Goal: Transaction & Acquisition: Purchase product/service

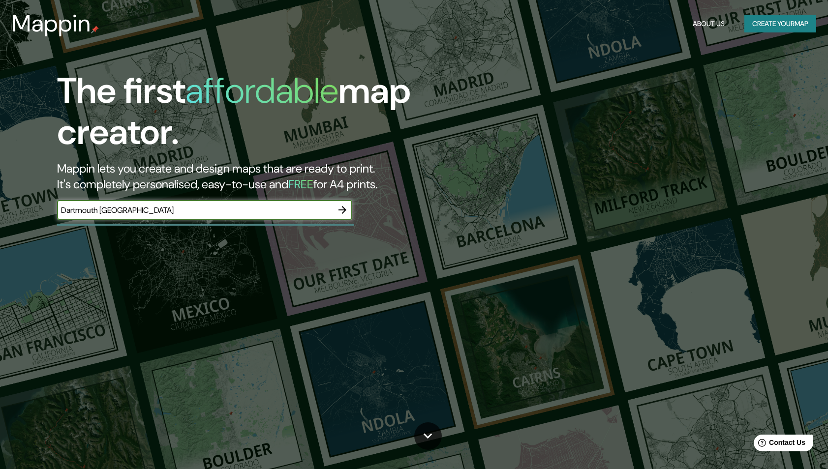
type input "Dartmouth [GEOGRAPHIC_DATA]"
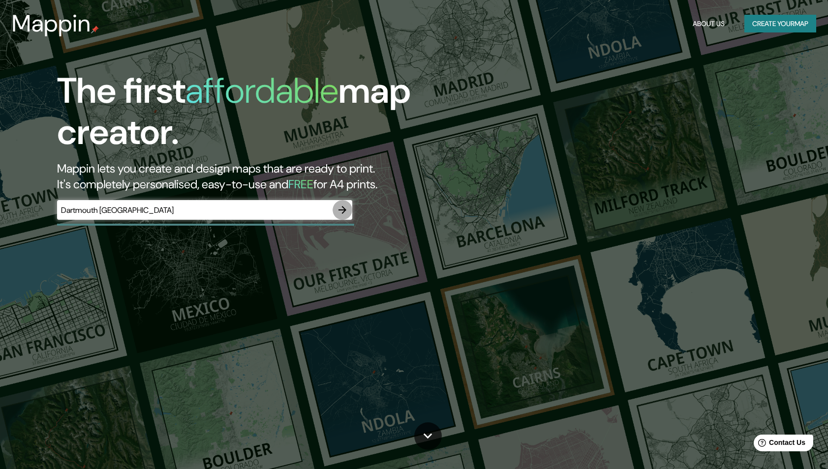
click at [343, 209] on icon "button" at bounding box center [342, 210] width 12 height 12
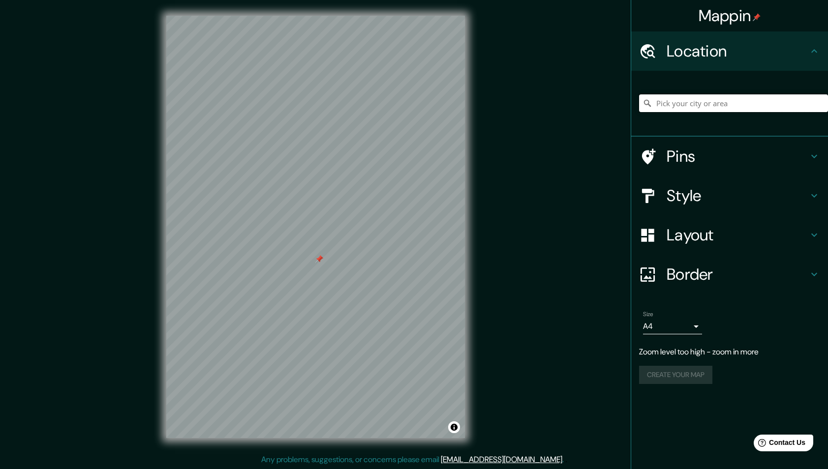
click at [686, 101] on input "Pick your city or area" at bounding box center [733, 103] width 189 height 18
click at [688, 233] on h4 "Layout" at bounding box center [737, 235] width 142 height 20
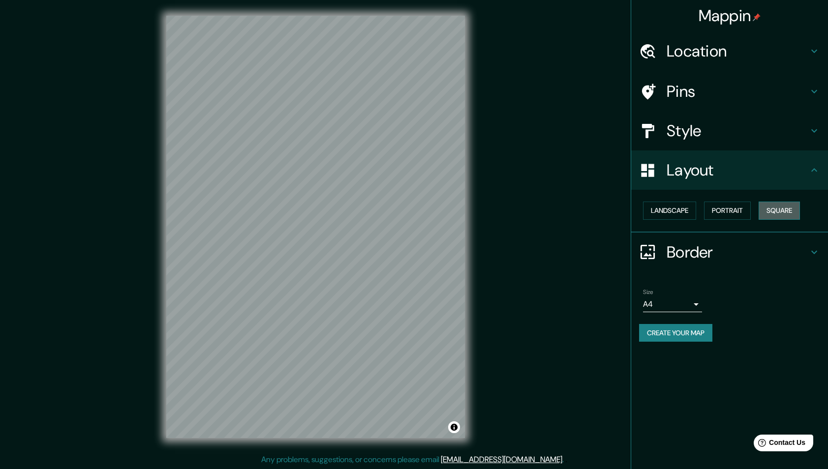
click at [790, 205] on button "Square" at bounding box center [778, 211] width 41 height 18
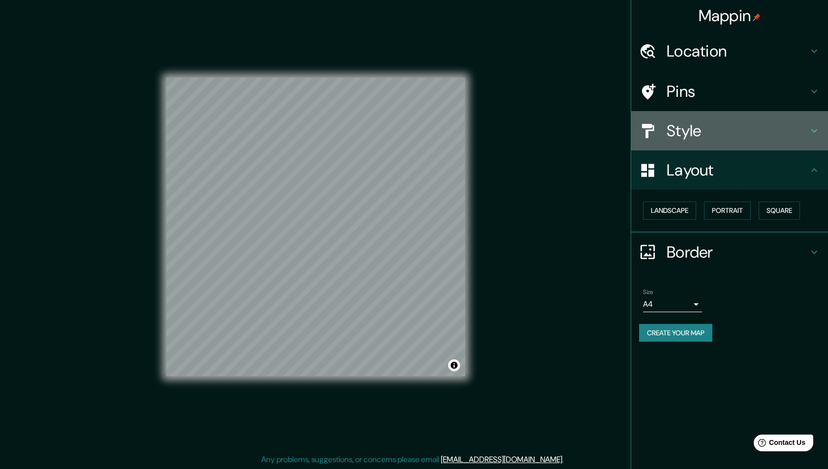
click at [691, 129] on h4 "Style" at bounding box center [737, 131] width 142 height 20
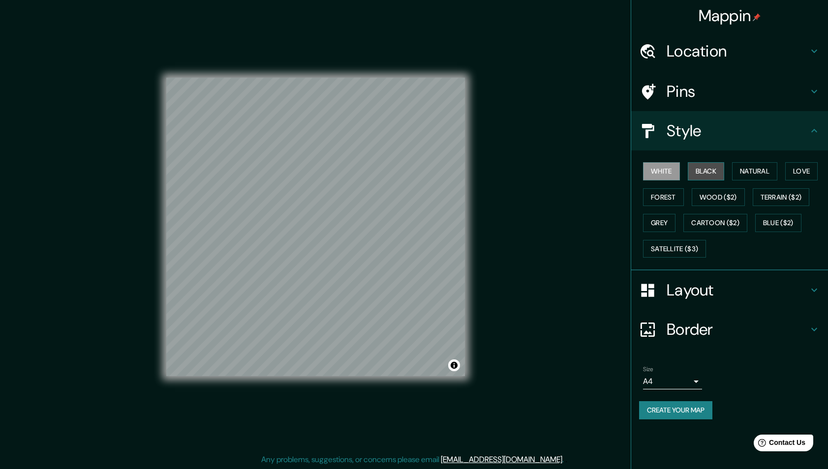
click at [709, 167] on button "Black" at bounding box center [706, 171] width 37 height 18
click at [674, 196] on button "Forest" at bounding box center [663, 197] width 41 height 18
click at [662, 219] on button "Grey" at bounding box center [659, 223] width 32 height 18
click at [668, 245] on button "Satellite ($3)" at bounding box center [674, 249] width 63 height 18
click at [774, 227] on button "Blue ($2)" at bounding box center [778, 223] width 46 height 18
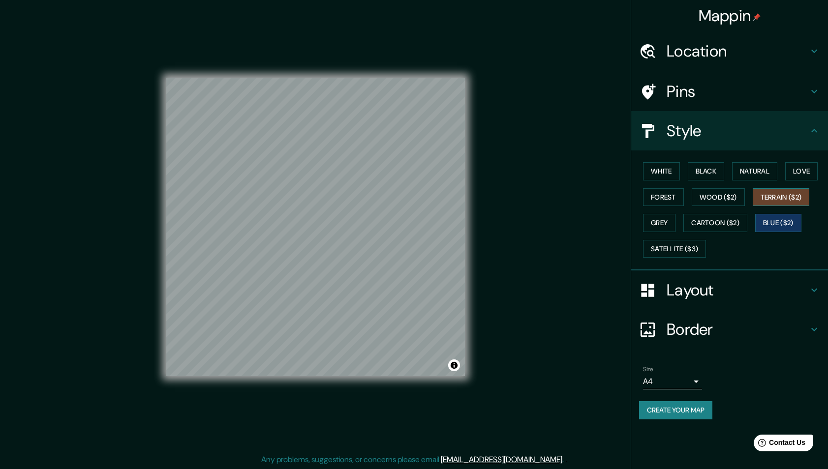
click at [772, 195] on button "Terrain ($2)" at bounding box center [780, 197] width 57 height 18
click at [800, 170] on button "Love" at bounding box center [801, 171] width 32 height 18
click at [746, 170] on button "Natural" at bounding box center [754, 171] width 45 height 18
click at [712, 172] on button "Black" at bounding box center [706, 171] width 37 height 18
click at [712, 193] on button "Wood ($2)" at bounding box center [717, 197] width 53 height 18
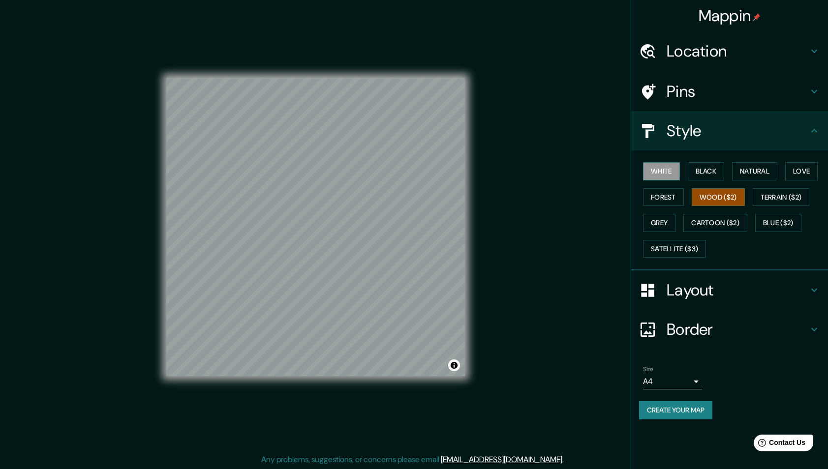
click at [659, 171] on button "White" at bounding box center [661, 171] width 37 height 18
click at [706, 198] on button "Wood ($2)" at bounding box center [717, 197] width 53 height 18
click at [702, 170] on button "Black" at bounding box center [706, 171] width 37 height 18
click at [670, 192] on button "Forest" at bounding box center [663, 197] width 41 height 18
click at [757, 170] on button "Natural" at bounding box center [754, 171] width 45 height 18
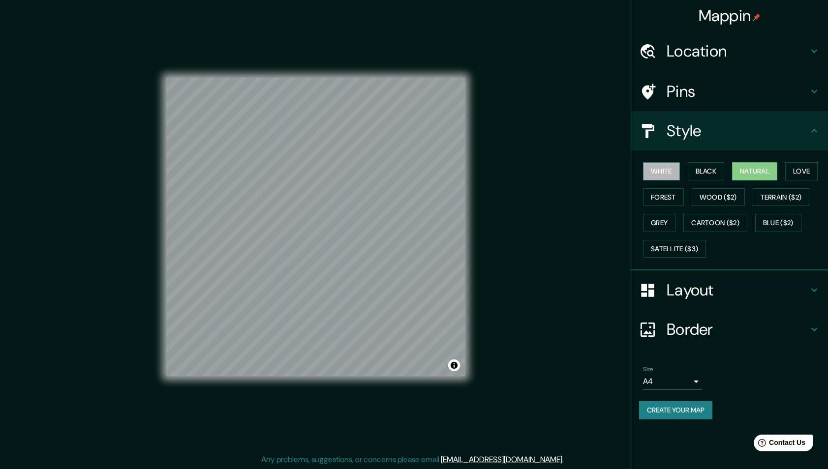
click at [669, 174] on button "White" at bounding box center [661, 171] width 37 height 18
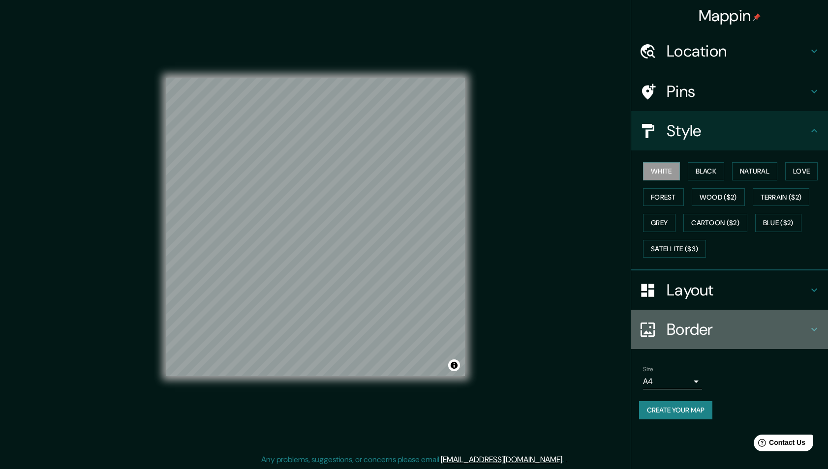
click at [682, 321] on h4 "Border" at bounding box center [737, 330] width 142 height 20
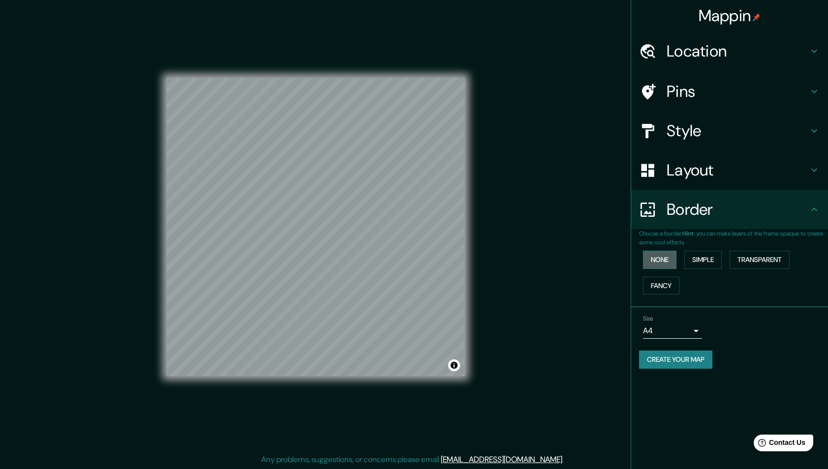
click at [661, 255] on button "None" at bounding box center [659, 260] width 33 height 18
click at [699, 255] on button "Simple" at bounding box center [702, 260] width 37 height 18
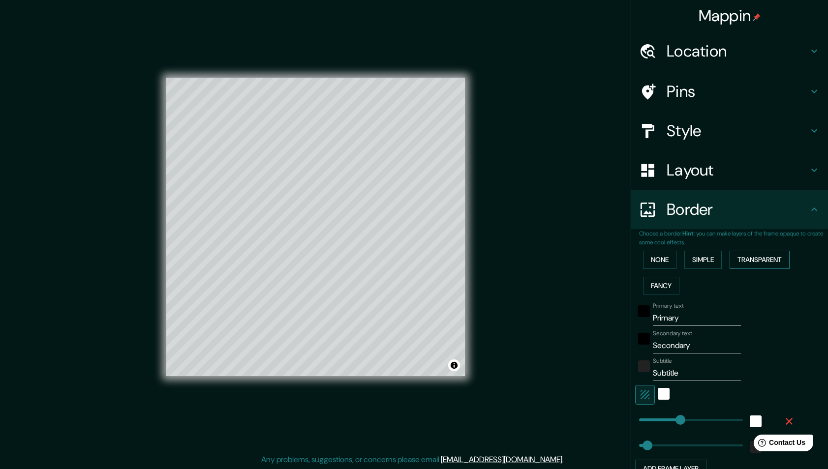
click at [756, 256] on button "Transparent" at bounding box center [759, 260] width 60 height 18
click at [667, 284] on button "Fancy" at bounding box center [661, 286] width 36 height 18
click at [710, 259] on button "Simple" at bounding box center [702, 260] width 37 height 18
click at [512, 214] on div "Mappin Location Pins Style Layout Border Choose a border. Hint : you can make l…" at bounding box center [414, 235] width 828 height 470
click at [680, 93] on h4 "Pins" at bounding box center [737, 92] width 142 height 20
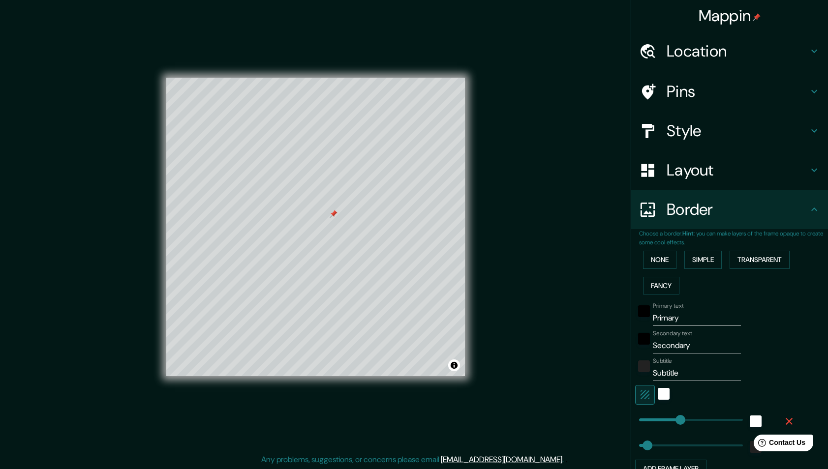
type input "243"
type input "49"
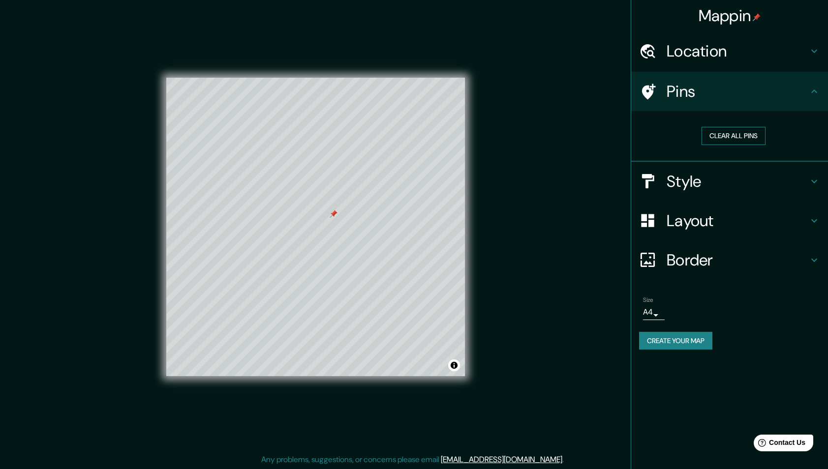
click at [729, 135] on button "Clear all pins" at bounding box center [733, 136] width 64 height 18
drag, startPoint x: 550, startPoint y: 234, endPoint x: 550, endPoint y: 219, distance: 14.3
click at [550, 219] on div "Mappin Location Pins Clear all pins Style Layout Border Choose a border. Hint :…" at bounding box center [414, 235] width 828 height 470
click at [720, 96] on h4 "Pins" at bounding box center [737, 92] width 142 height 20
click at [720, 256] on h4 "Border" at bounding box center [737, 260] width 142 height 20
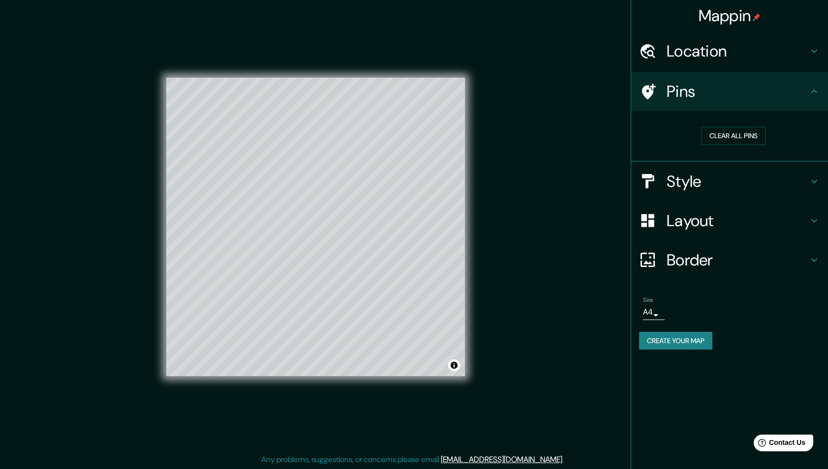
type input "243"
type input "49"
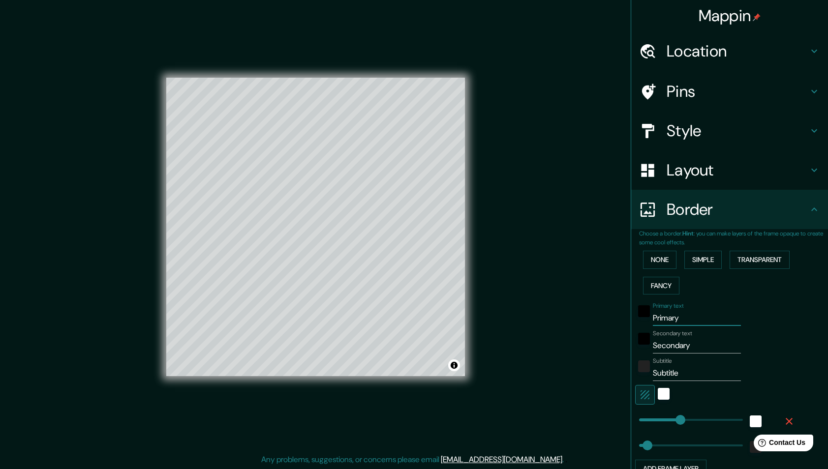
drag, startPoint x: 706, startPoint y: 318, endPoint x: 650, endPoint y: 318, distance: 56.1
click at [650, 318] on div "Primary text Primary" at bounding box center [715, 314] width 161 height 24
type input "D"
type input "243"
type input "49"
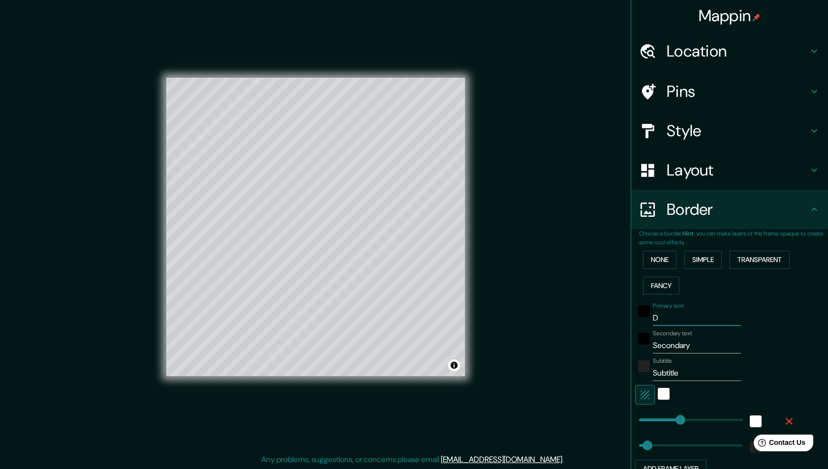
type input "Da"
type input "243"
type input "49"
type input "Dar"
type input "243"
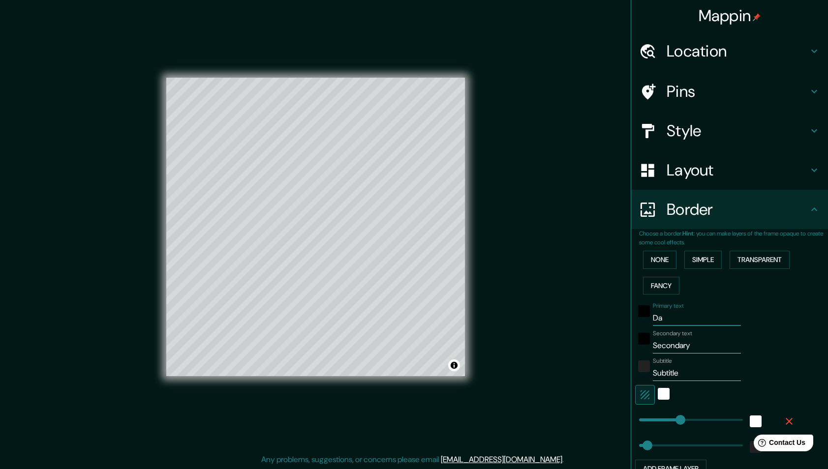
type input "49"
type input "Dart"
type input "243"
type input "49"
type input "Dartm"
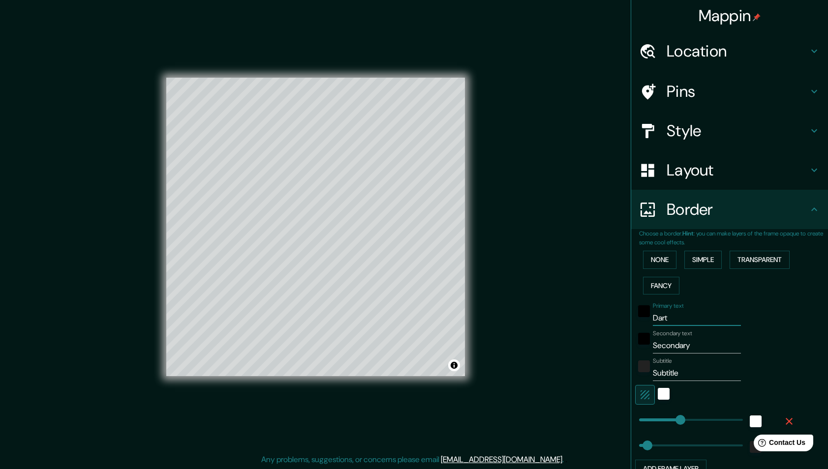
type input "243"
type input "49"
type input "Dartmo"
type input "243"
type input "49"
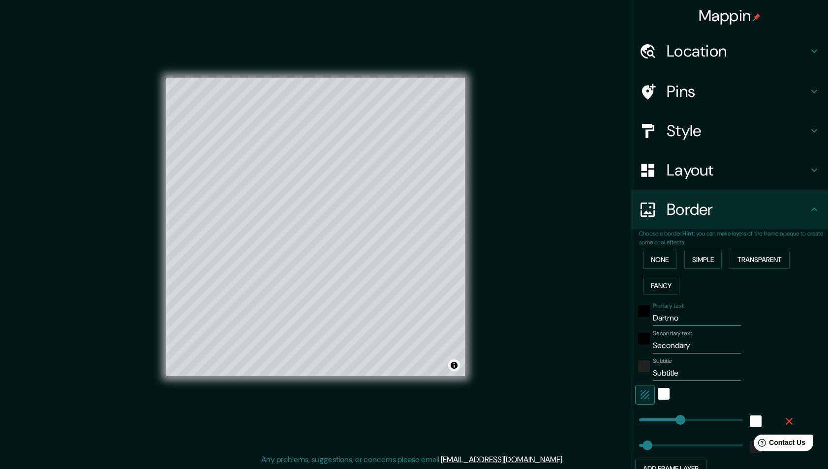
type input "Dartmou"
type input "243"
type input "49"
type input "Dartmout"
type input "243"
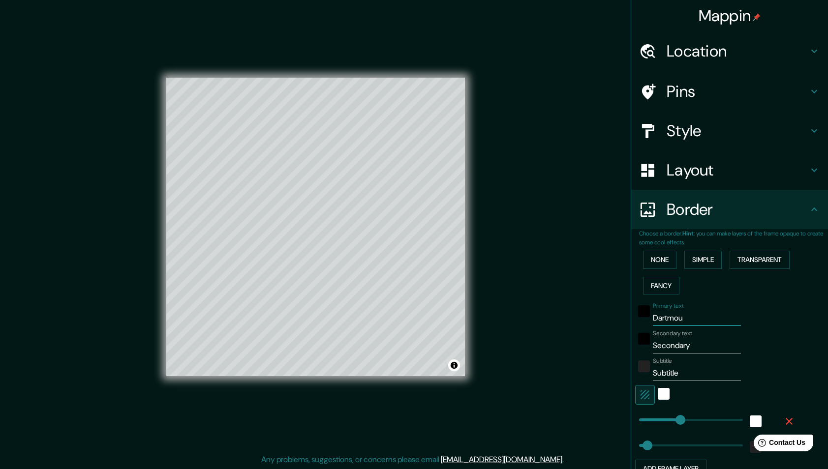
type input "49"
type input "Dartmouth"
type input "243"
type input "49"
type input "Dartmouth"
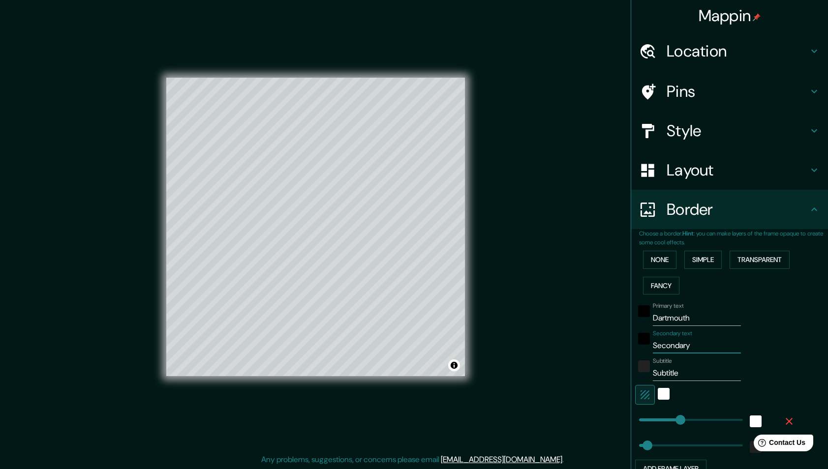
drag, startPoint x: 701, startPoint y: 344, endPoint x: 604, endPoint y: 344, distance: 96.4
click at [605, 344] on div "Mappin Location Pins Style Layout Border Choose a border. Hint : you can make l…" at bounding box center [414, 235] width 828 height 470
type input "N"
type input "243"
type input "49"
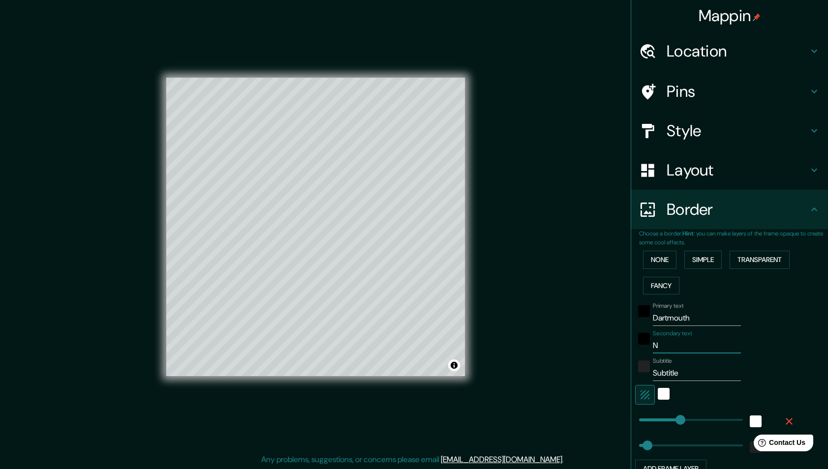
type input "No"
type input "243"
type input "49"
type input "Nov"
type input "243"
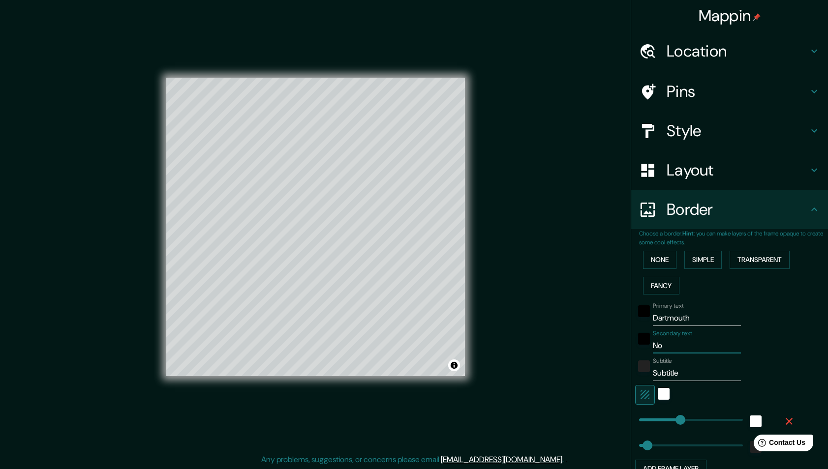
type input "49"
type input "Nova"
type input "243"
type input "49"
type input "Nova"
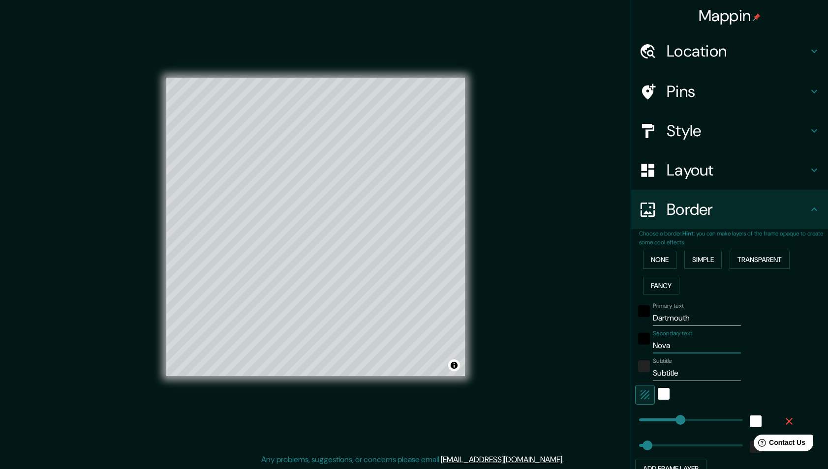
type input "243"
type input "49"
type input "Nova S"
type input "243"
type input "49"
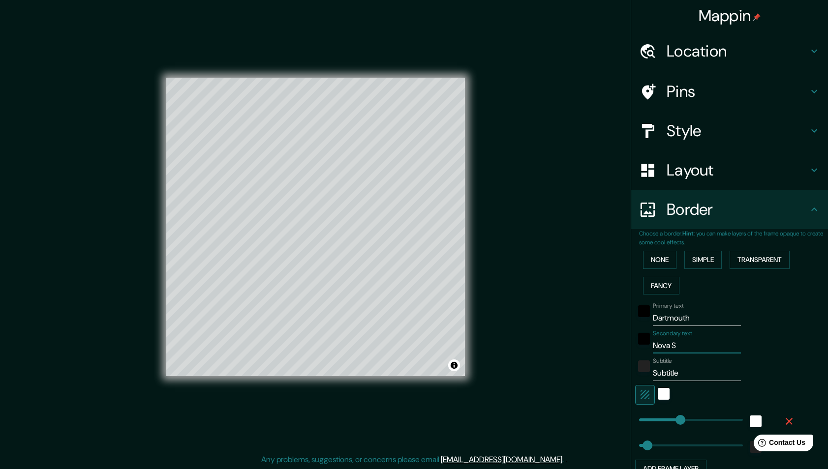
type input "Nova Sc"
type input "243"
type input "49"
type input "Nova Sco"
type input "243"
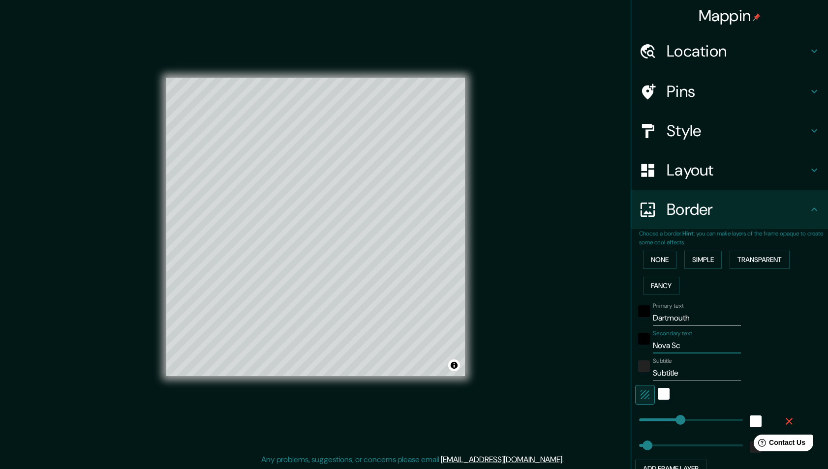
type input "49"
type input "Nova [PERSON_NAME]"
type input "243"
type input "49"
type input "Nova Scoti"
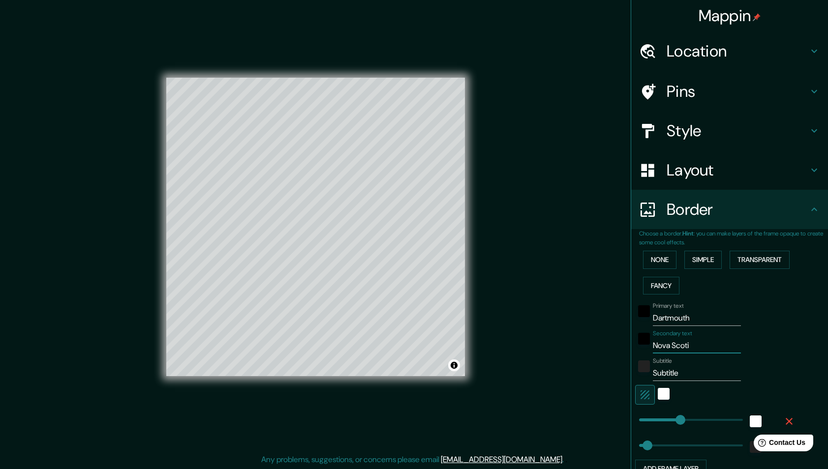
type input "243"
type input "49"
type input "[GEOGRAPHIC_DATA]"
type input "243"
type input "49"
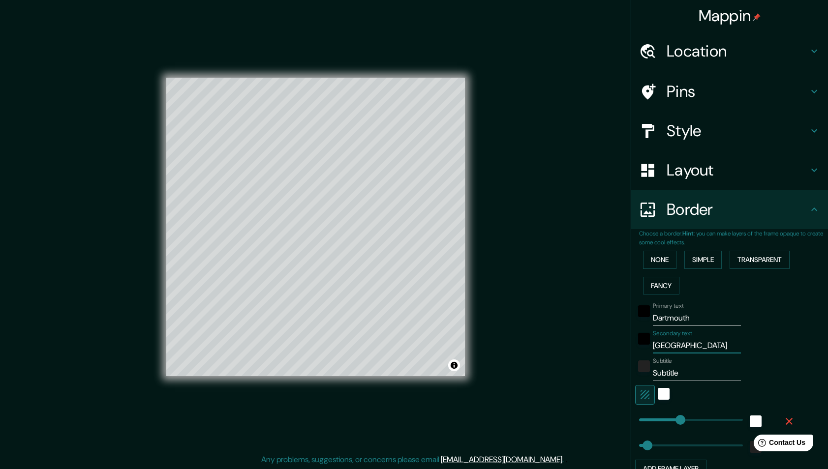
type input "[GEOGRAPHIC_DATA]"
drag, startPoint x: 697, startPoint y: 373, endPoint x: 607, endPoint y: 372, distance: 90.0
click at [607, 372] on div "Mappin Location Pins Style Layout Border Choose a border. Hint : you can make l…" at bounding box center [414, 235] width 828 height 470
type input "243"
type input "49"
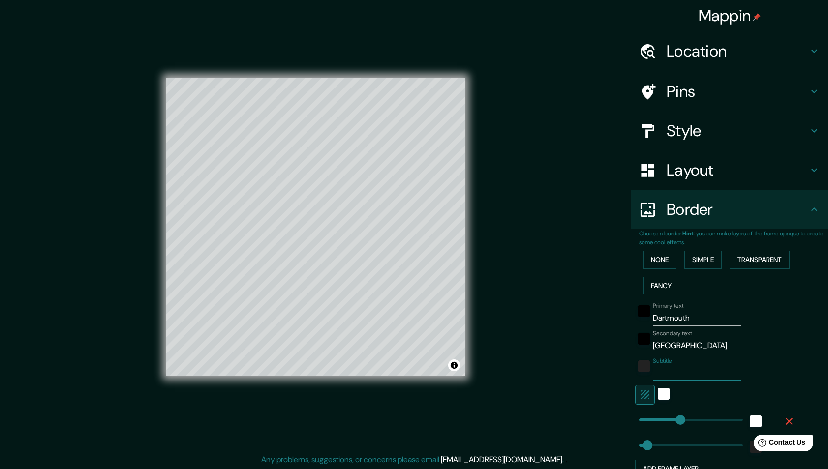
type input "243"
type input "118"
drag, startPoint x: 684, startPoint y: 419, endPoint x: 659, endPoint y: 417, distance: 25.2
type input "49"
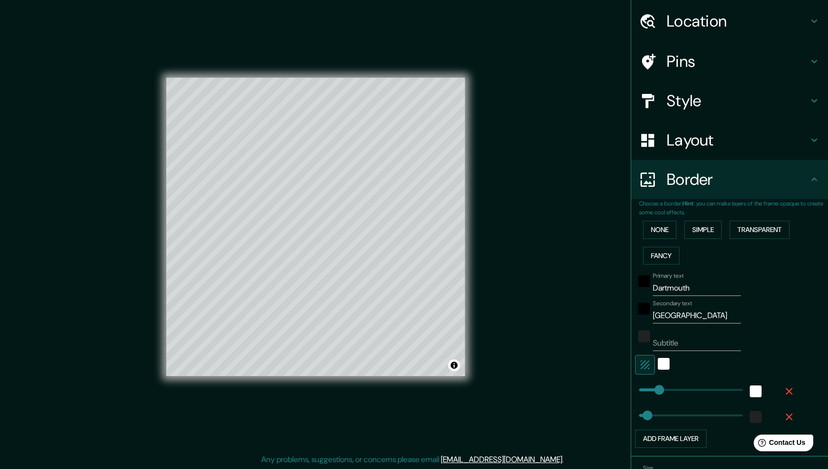
scroll to position [37, 0]
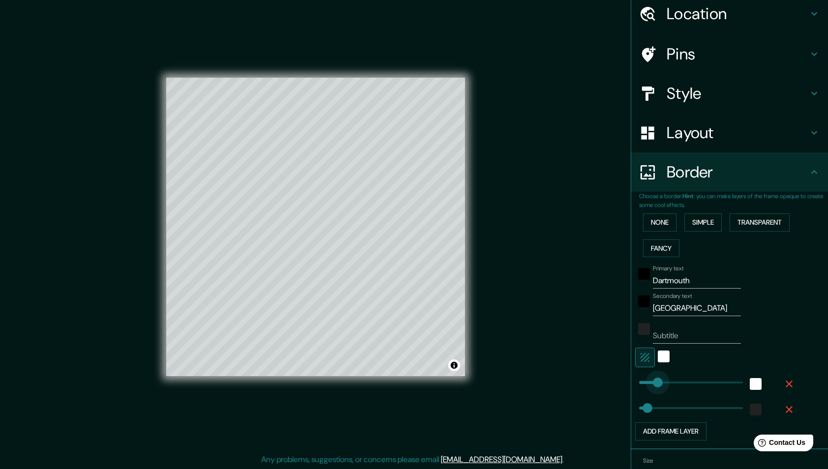
type input "0"
drag, startPoint x: 658, startPoint y: 379, endPoint x: 636, endPoint y: 379, distance: 21.6
type input "49"
type input "141"
drag, startPoint x: 643, startPoint y: 382, endPoint x: 663, endPoint y: 382, distance: 20.2
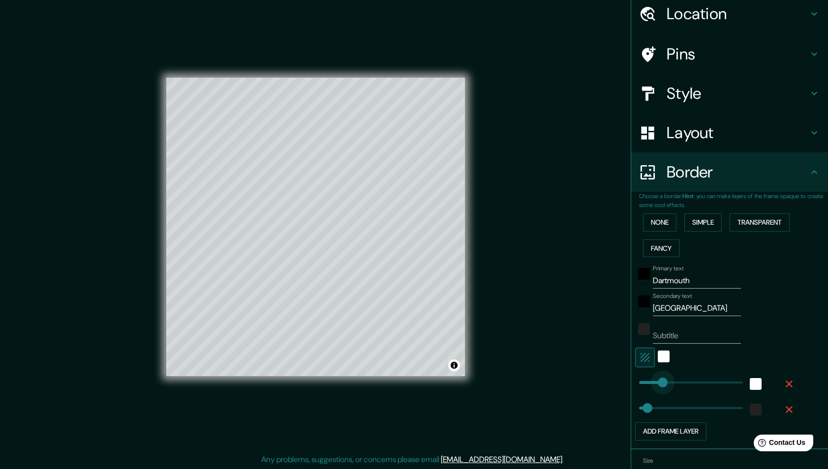
type input "49"
type input "0"
drag, startPoint x: 659, startPoint y: 382, endPoint x: 584, endPoint y: 382, distance: 74.3
type input "0"
drag, startPoint x: 650, startPoint y: 406, endPoint x: 629, endPoint y: 406, distance: 20.7
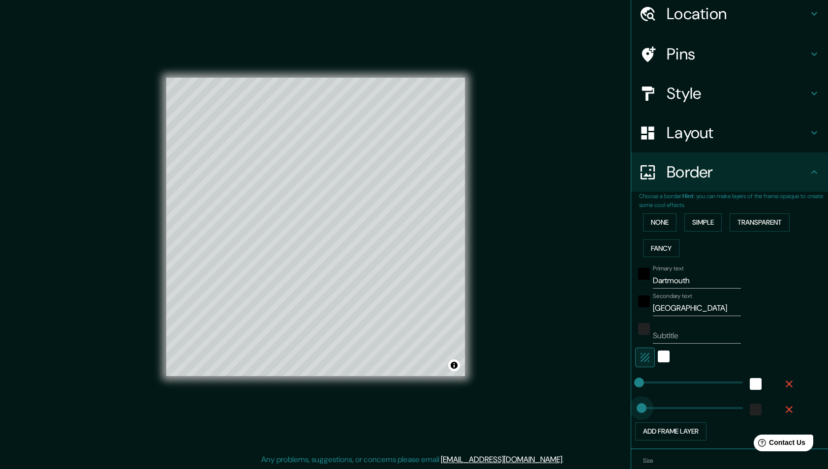
type input "29"
drag, startPoint x: 638, startPoint y: 406, endPoint x: 644, endPoint y: 406, distance: 5.9
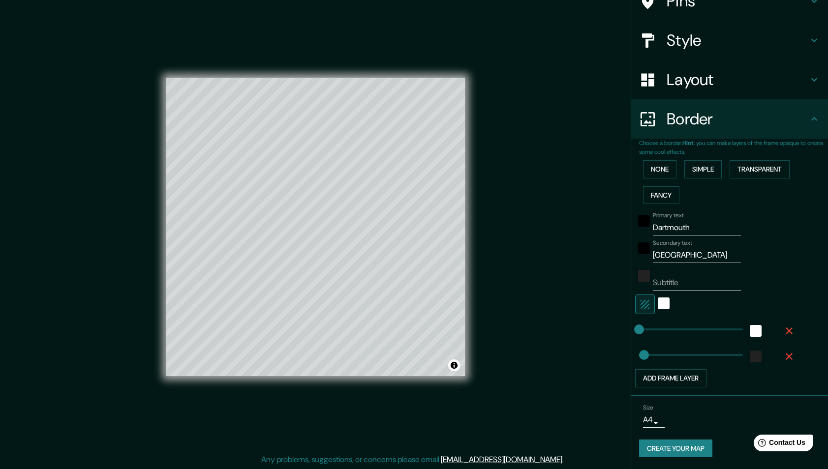
click at [655, 422] on body "Mappin Location Pins Style Layout Border Choose a border. Hint : you can make l…" at bounding box center [414, 234] width 828 height 469
click at [653, 428] on li "A3" at bounding box center [652, 431] width 48 height 18
click at [652, 419] on body "Mappin Location Pins Style Layout Border Choose a border. Hint : you can make l…" at bounding box center [414, 234] width 828 height 469
click at [652, 412] on li "A4" at bounding box center [652, 413] width 48 height 18
type input "single"
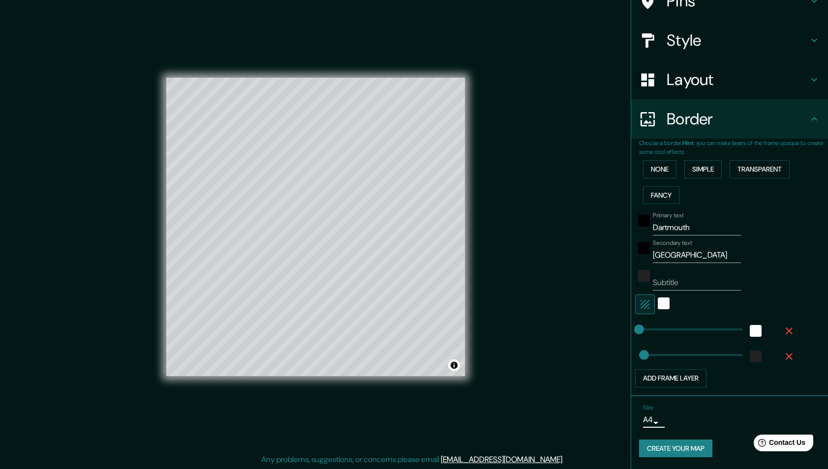
click at [692, 413] on div "Size A4 single" at bounding box center [672, 416] width 59 height 24
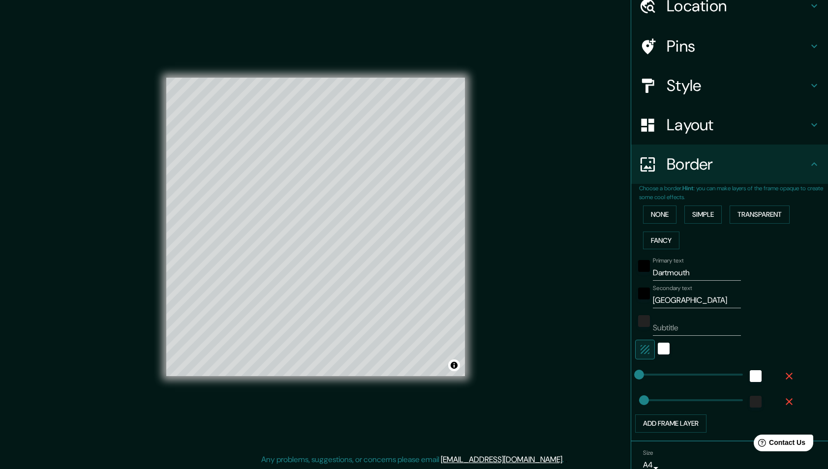
scroll to position [32, 0]
